Goal: Transaction & Acquisition: Purchase product/service

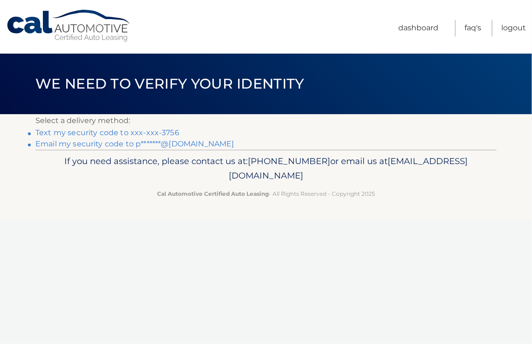
click at [79, 132] on link "Text my security code to xxx-xxx-3756" at bounding box center [107, 132] width 144 height 9
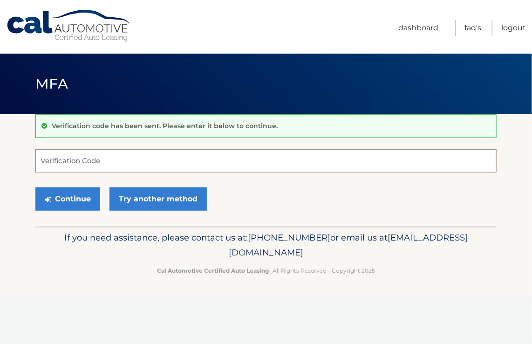
click at [74, 164] on input "Verification Code" at bounding box center [265, 160] width 461 height 23
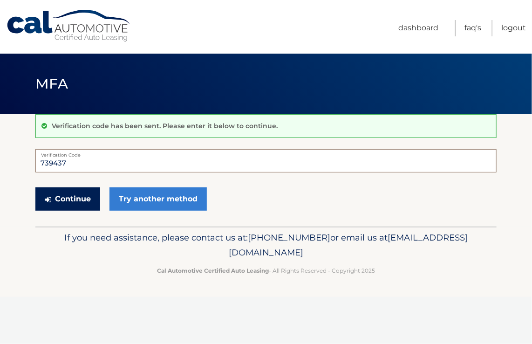
type input "739437"
click at [70, 200] on button "Continue" at bounding box center [67, 198] width 65 height 23
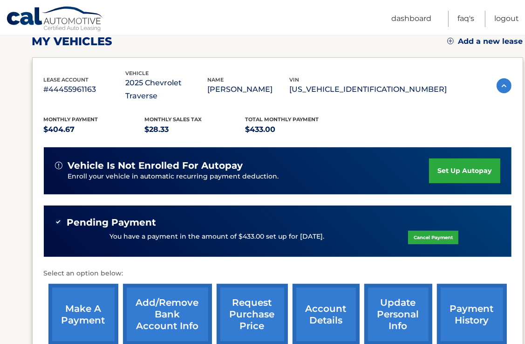
scroll to position [140, 0]
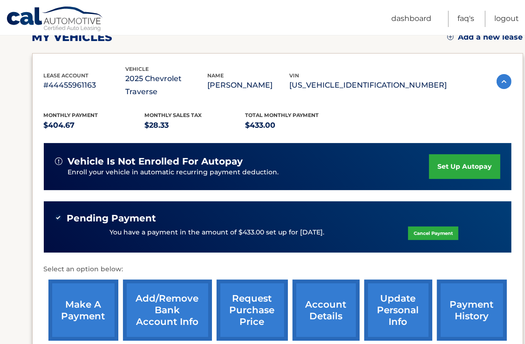
click at [72, 295] on link "make a payment" at bounding box center [83, 309] width 70 height 61
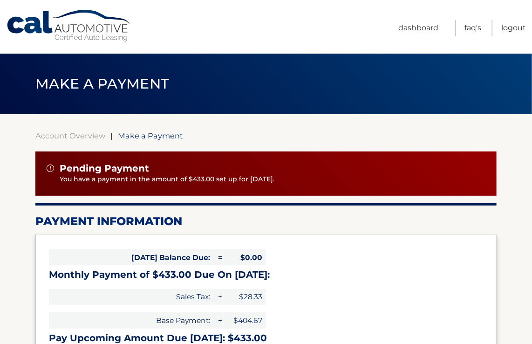
select select "YWFhMGFhMmMtNWI3ZC00YjEyLTliOWMtNzU1ODE0ZDUyMjI4"
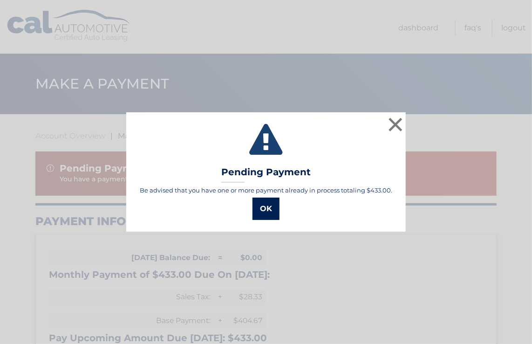
click at [277, 210] on button "OK" at bounding box center [265, 208] width 27 height 22
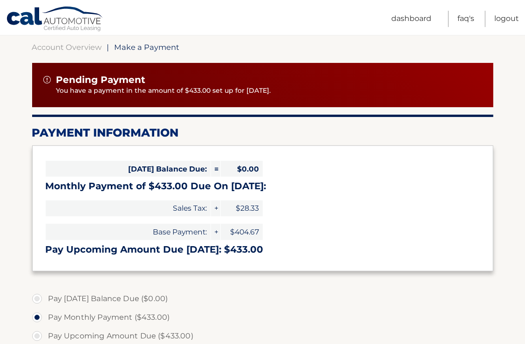
scroll to position [47, 0]
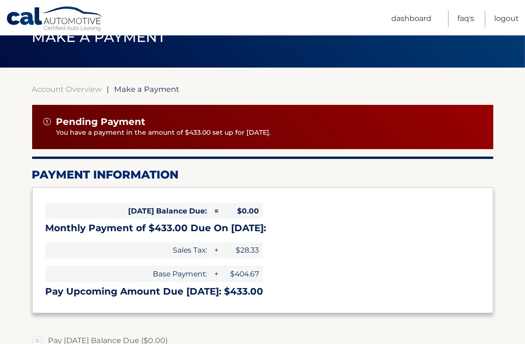
click at [48, 122] on img at bounding box center [46, 121] width 7 height 7
click at [61, 88] on link "Account Overview" at bounding box center [67, 88] width 70 height 9
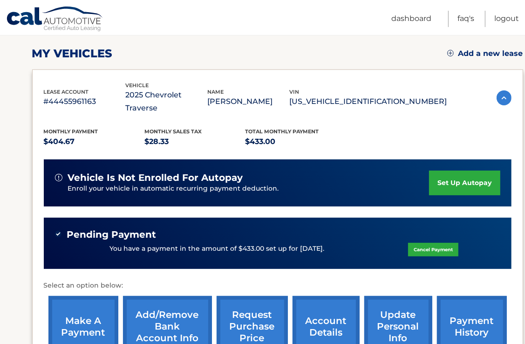
scroll to position [140, 0]
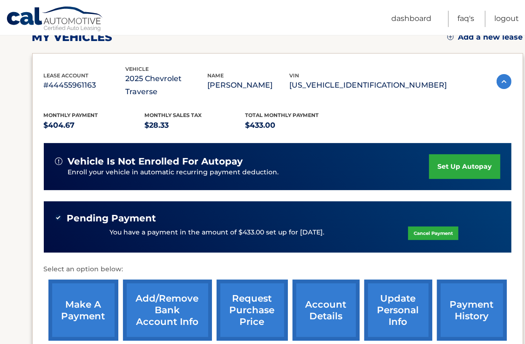
click at [437, 226] on link "Cancel Payment" at bounding box center [433, 233] width 50 height 14
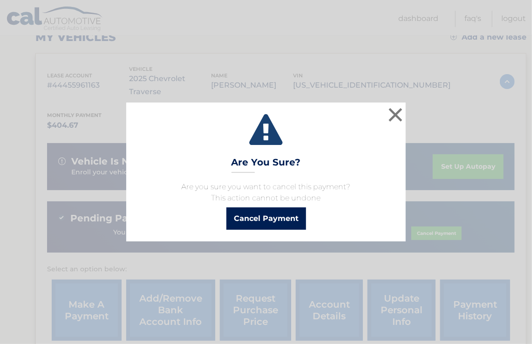
click at [283, 218] on button "Cancel Payment" at bounding box center [266, 218] width 80 height 22
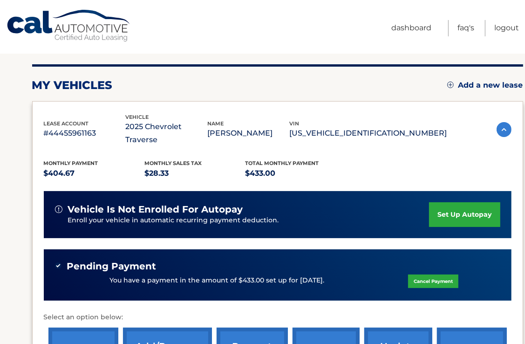
scroll to position [0, 0]
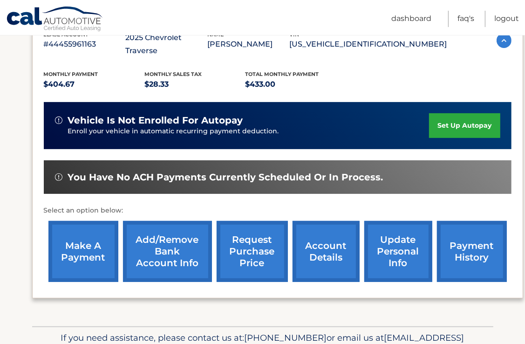
scroll to position [186, 0]
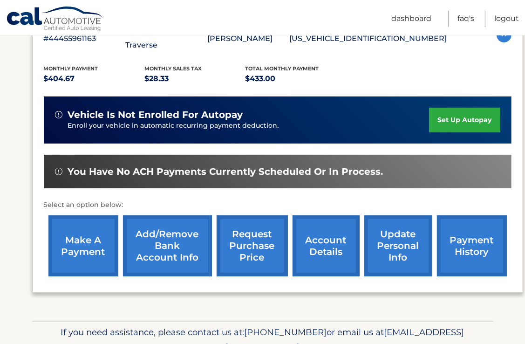
click at [97, 217] on link "make a payment" at bounding box center [83, 245] width 70 height 61
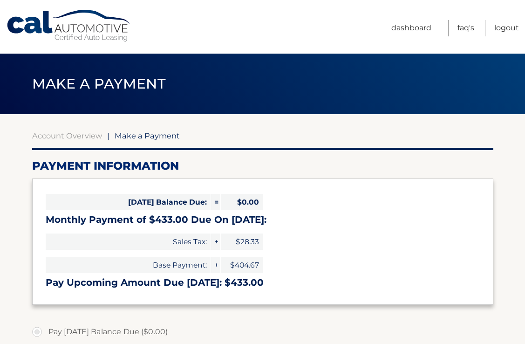
select select "YWFhMGFhMmMtNWI3ZC00YjEyLTliOWMtNzU1ODE0ZDUyMjI4"
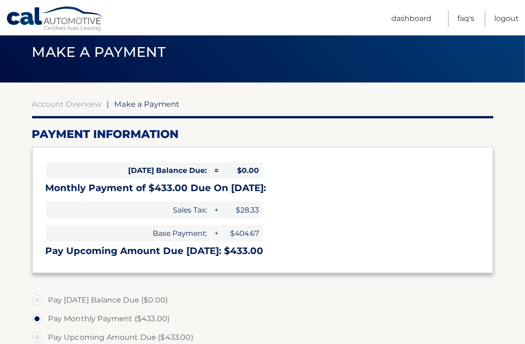
scroll to position [93, 0]
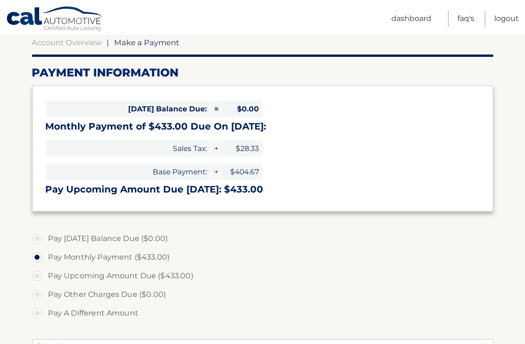
click at [35, 278] on label "Pay Upcoming Amount Due ($433.00)" at bounding box center [262, 275] width 461 height 19
click at [36, 278] on input "Pay Upcoming Amount Due ($433.00)" at bounding box center [40, 273] width 9 height 15
radio input "true"
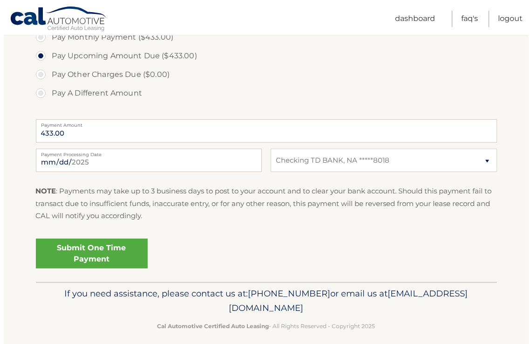
scroll to position [321, 0]
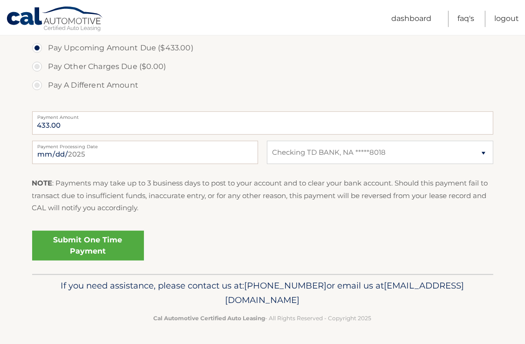
click at [88, 248] on link "Submit One Time Payment" at bounding box center [88, 246] width 112 height 30
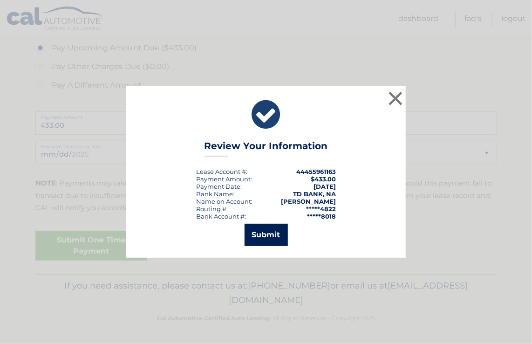
click at [270, 236] on button "Submit" at bounding box center [266, 235] width 43 height 22
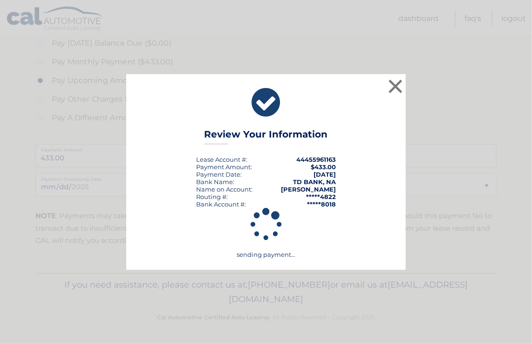
scroll to position [287, 0]
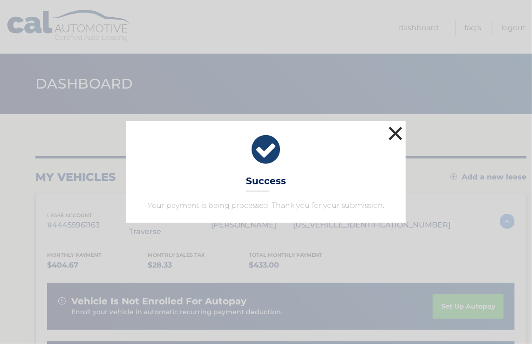
click at [395, 133] on button "×" at bounding box center [395, 133] width 19 height 19
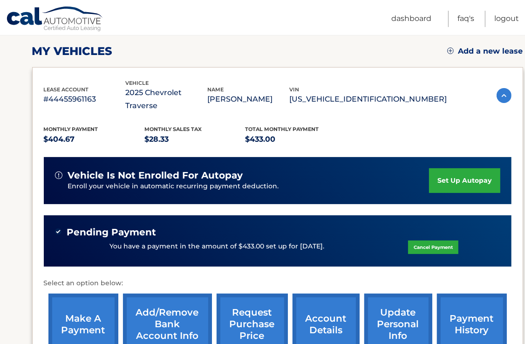
scroll to position [140, 0]
